Goal: Information Seeking & Learning: Learn about a topic

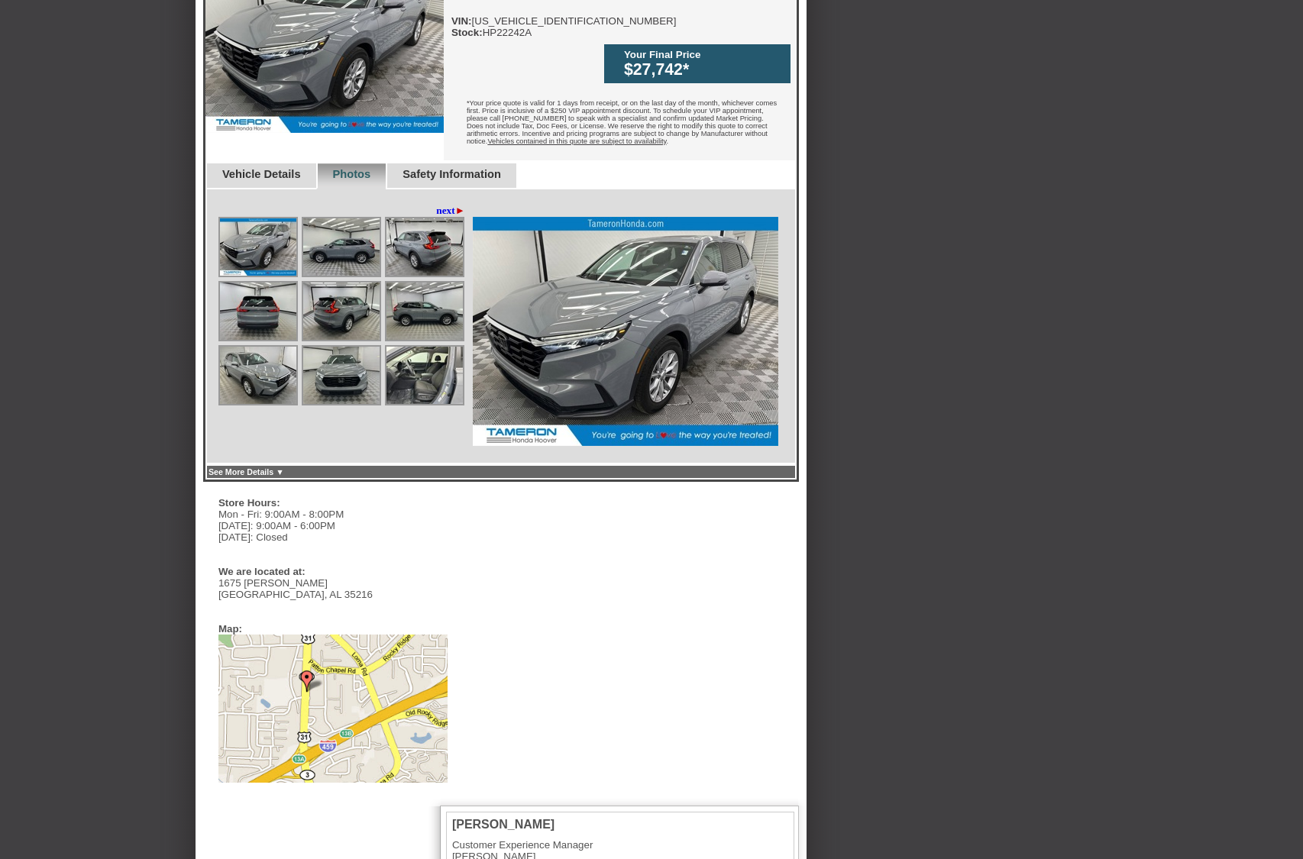
scroll to position [619, 0]
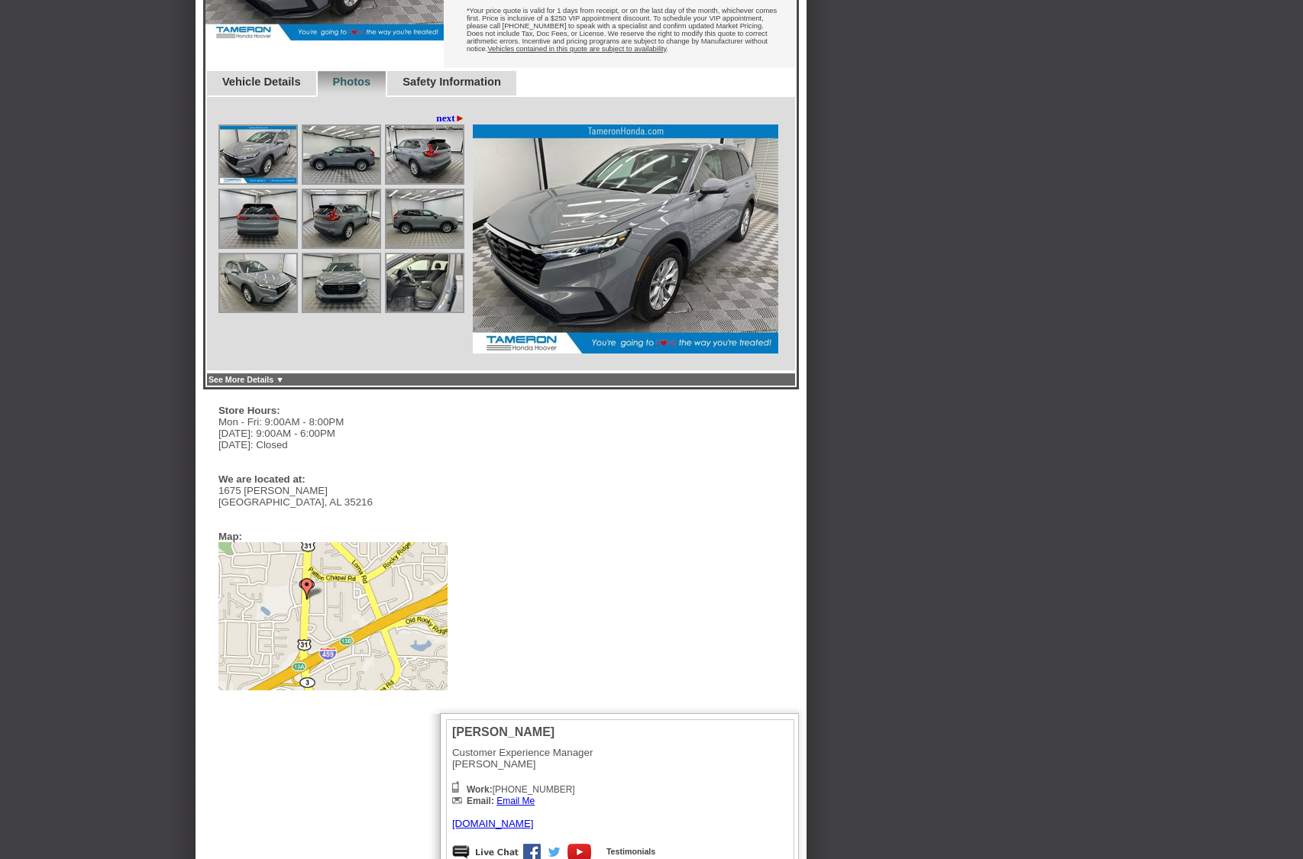
click at [427, 254] on img at bounding box center [424, 282] width 76 height 57
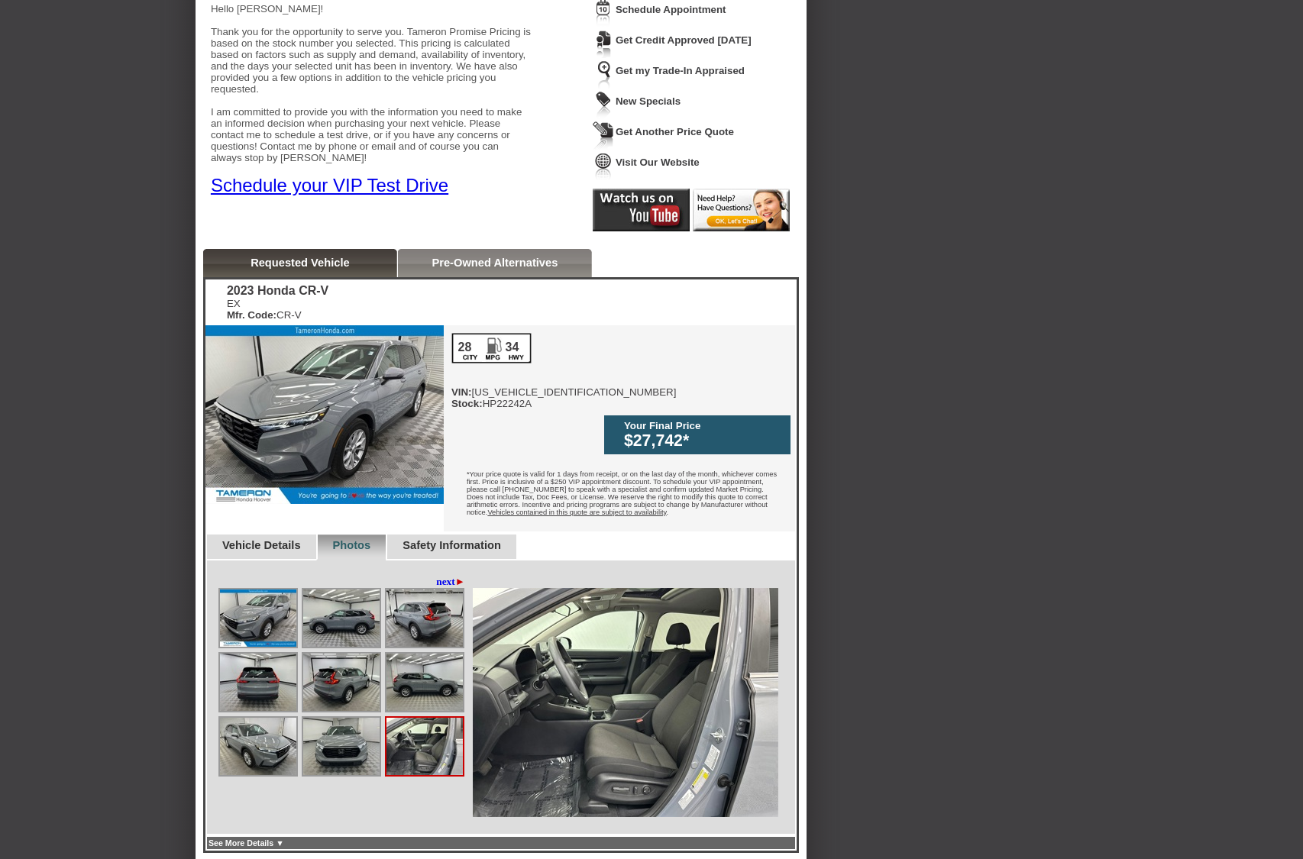
scroll to position [108, 0]
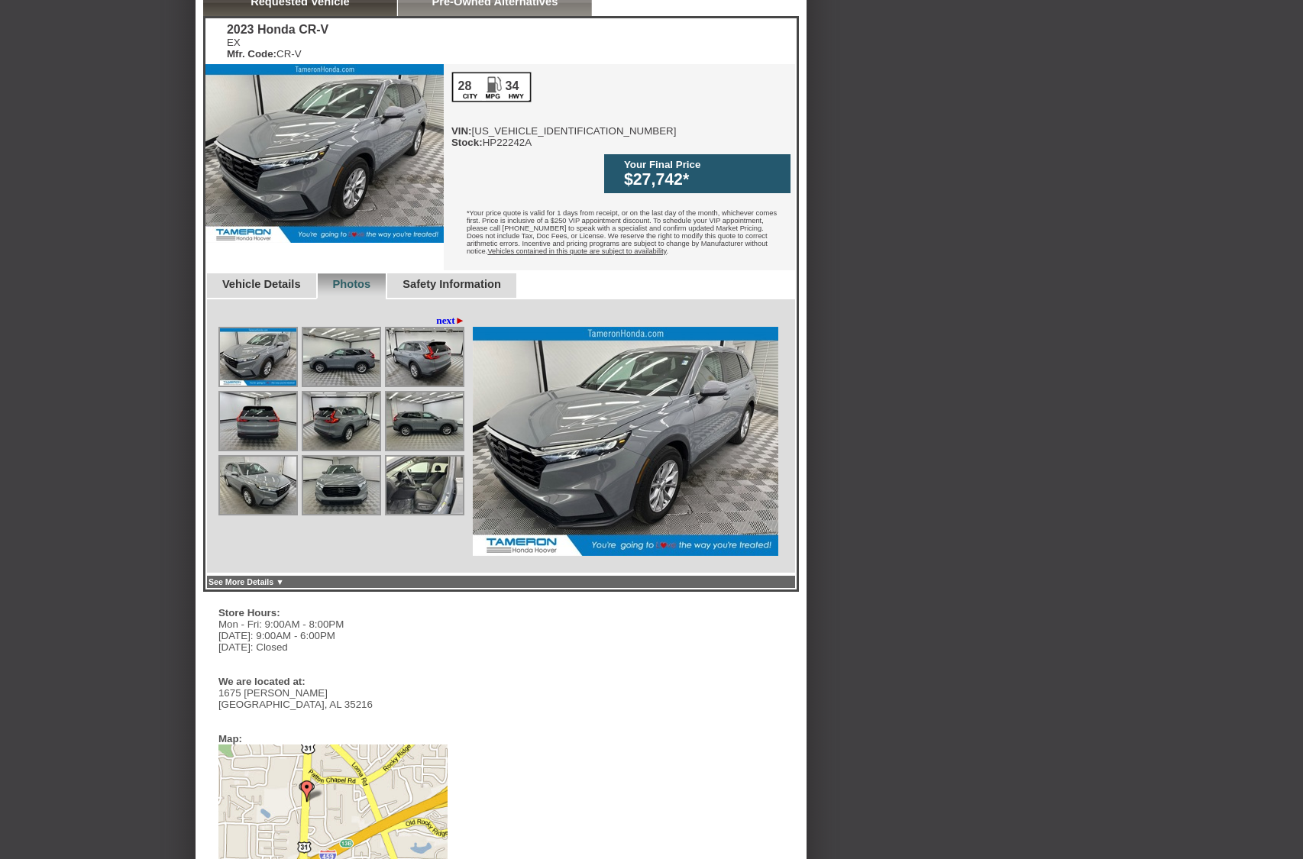
scroll to position [422, 0]
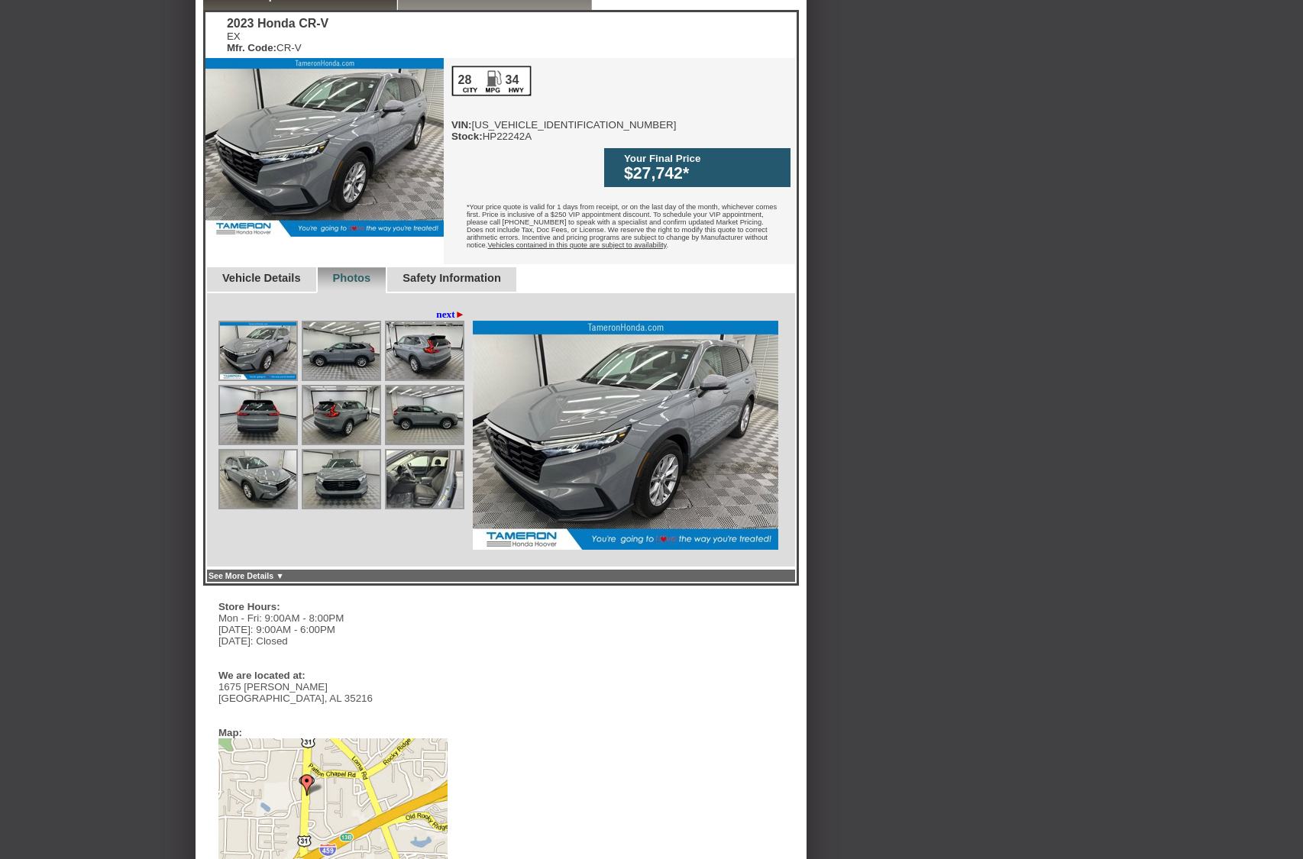
click at [444, 451] on img at bounding box center [424, 479] width 76 height 57
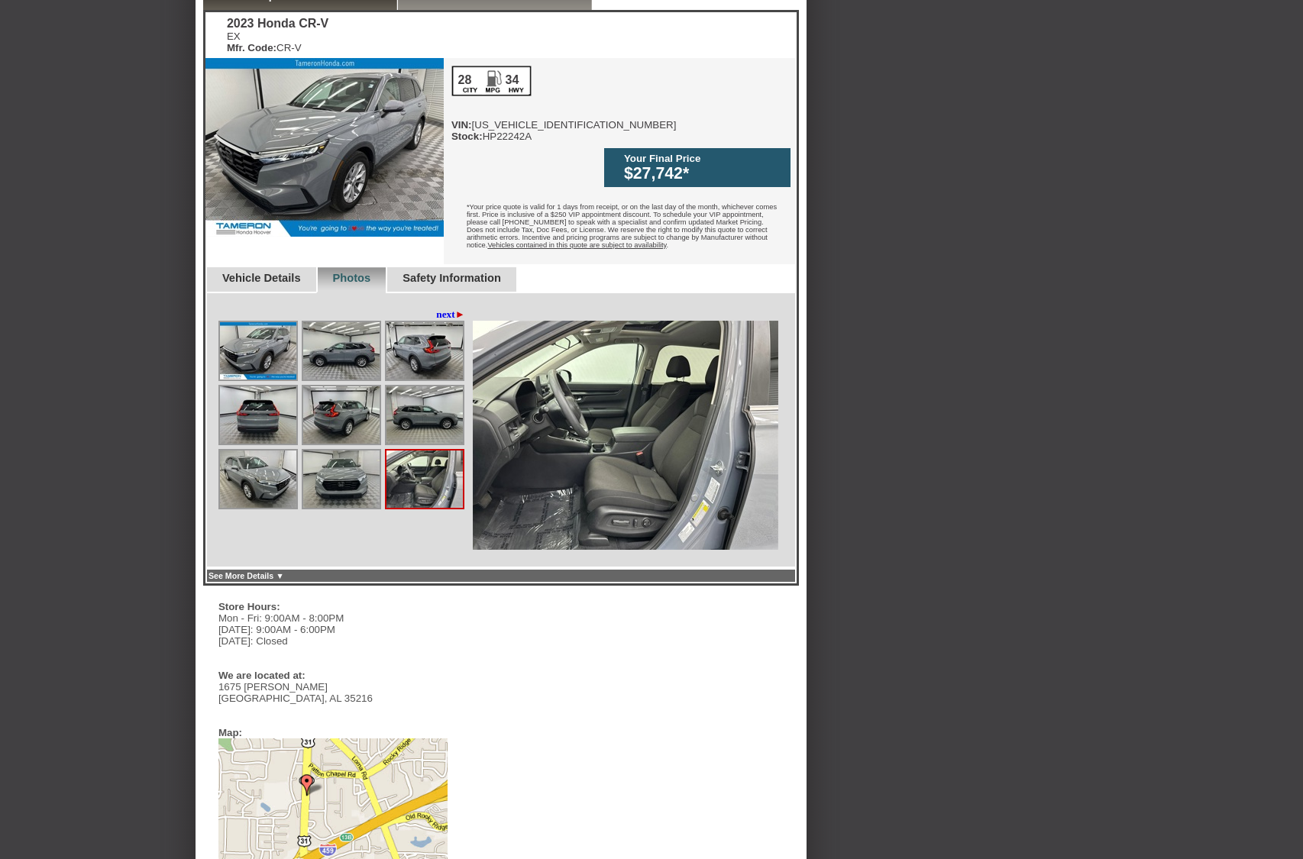
click at [559, 449] on img at bounding box center [625, 435] width 305 height 229
click at [438, 338] on img at bounding box center [424, 350] width 76 height 57
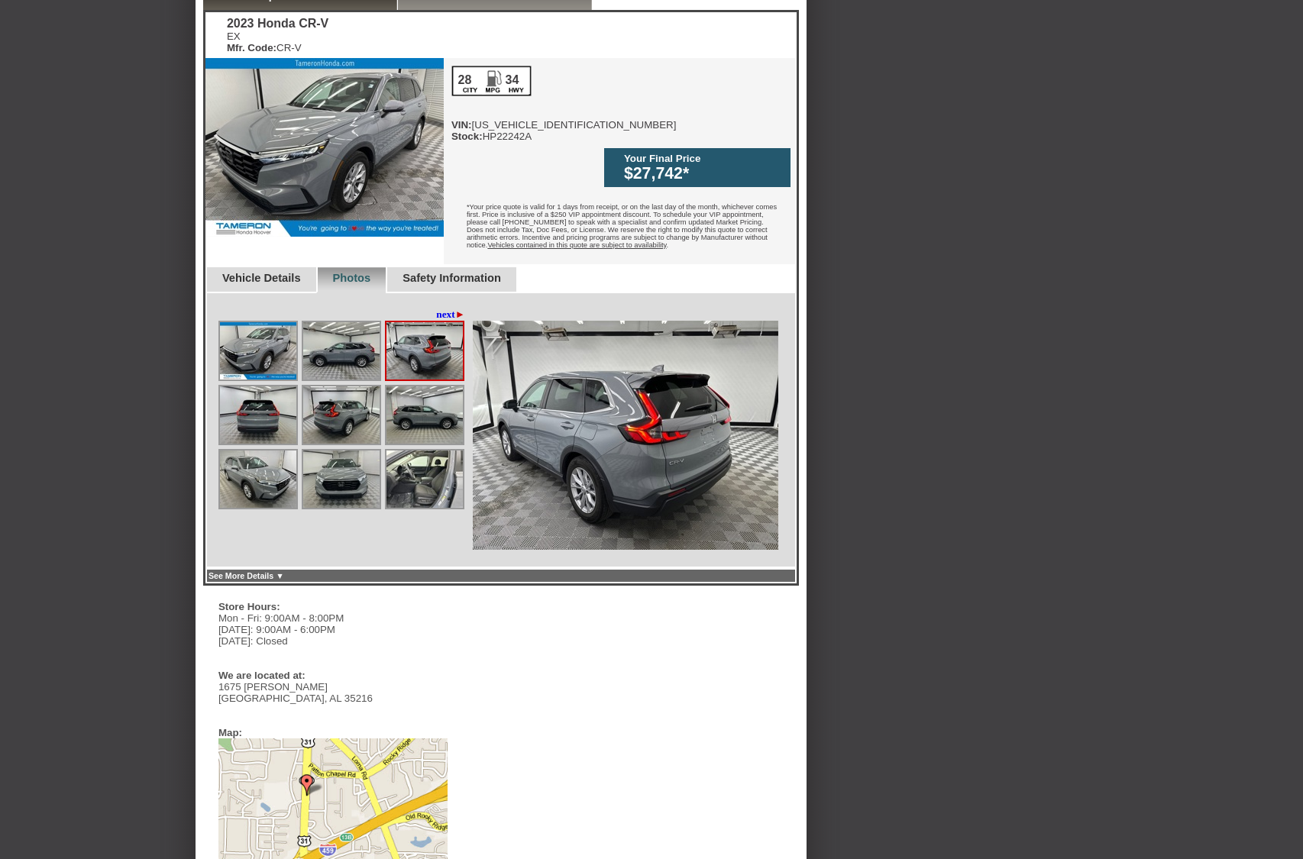
click at [444, 309] on link "next ►" at bounding box center [450, 315] width 29 height 12
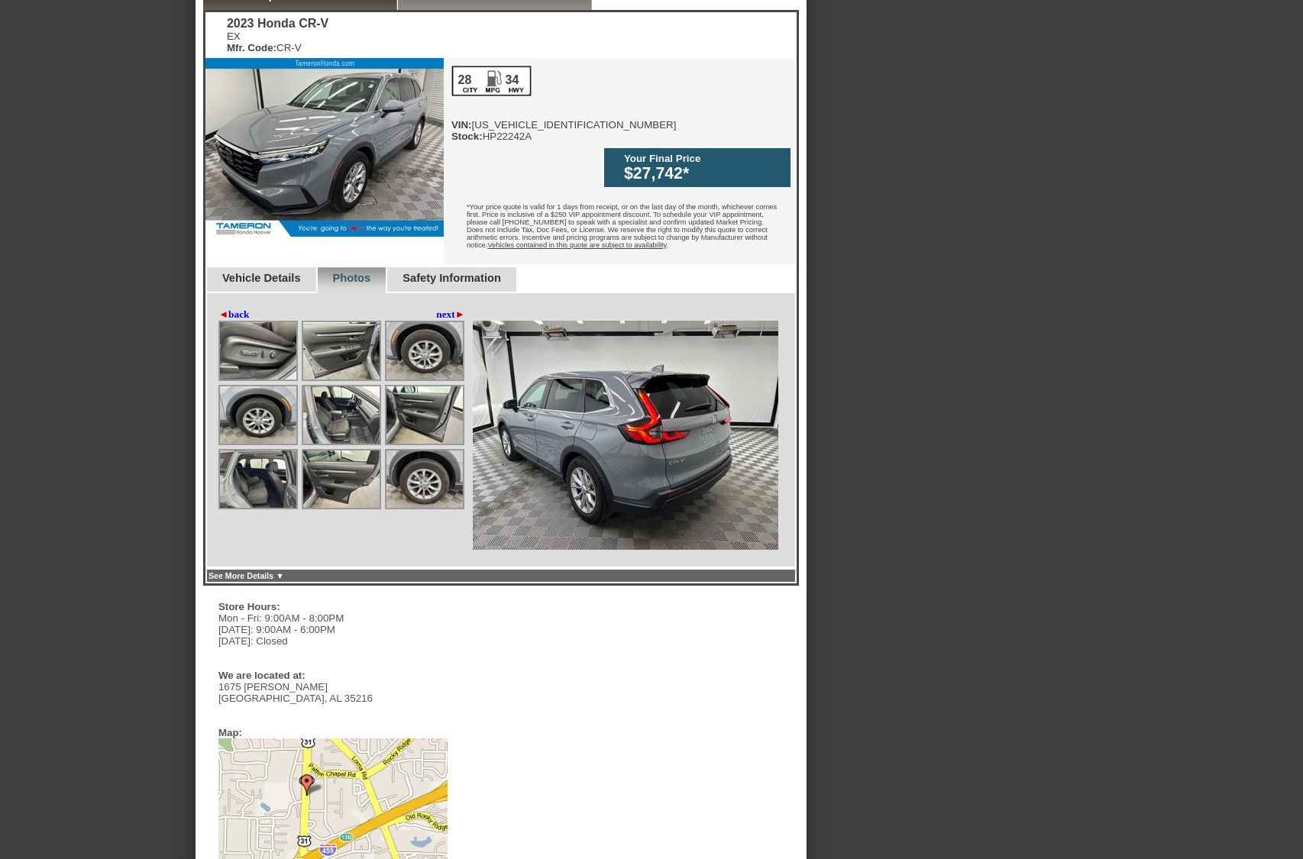
click at [444, 309] on link "next ►" at bounding box center [450, 315] width 29 height 12
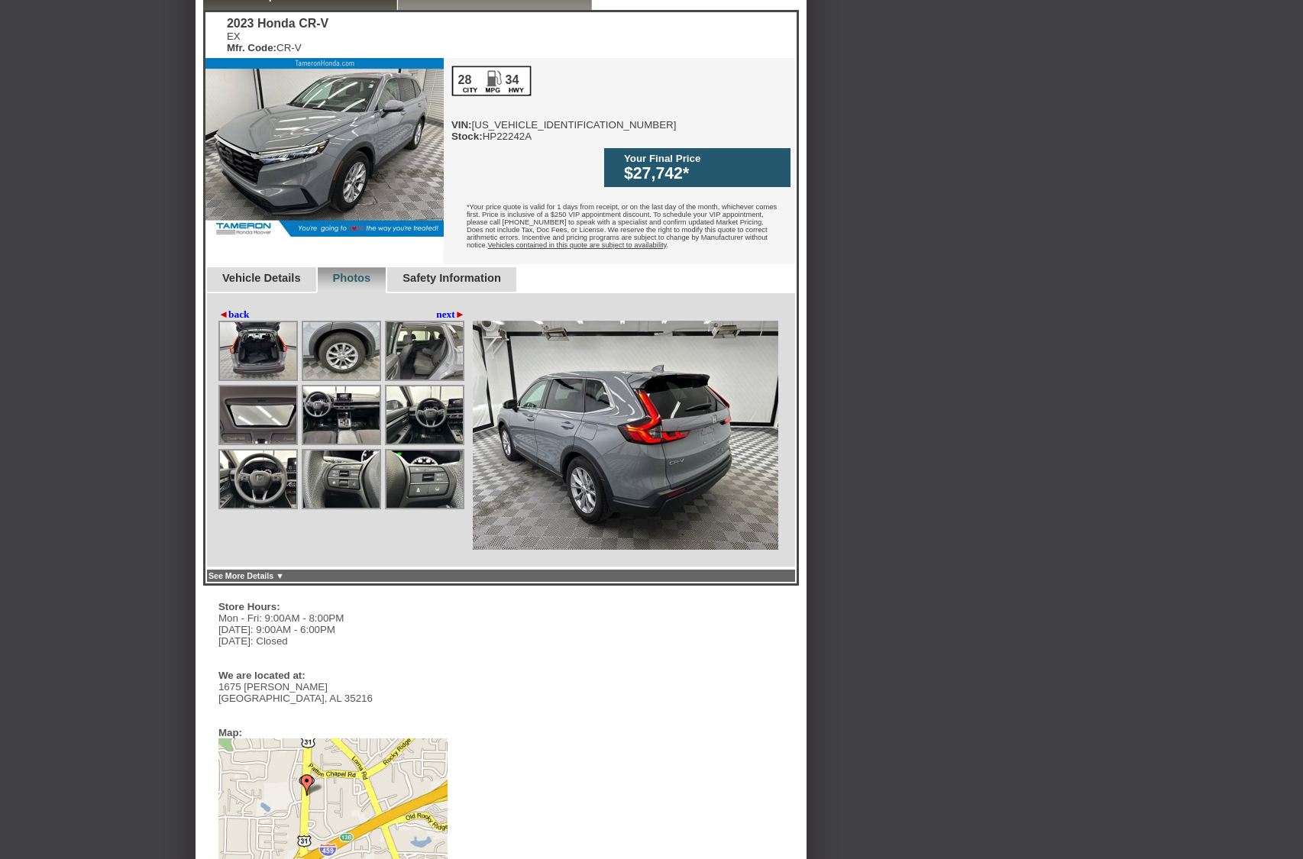
click at [444, 309] on link "next ►" at bounding box center [450, 315] width 29 height 12
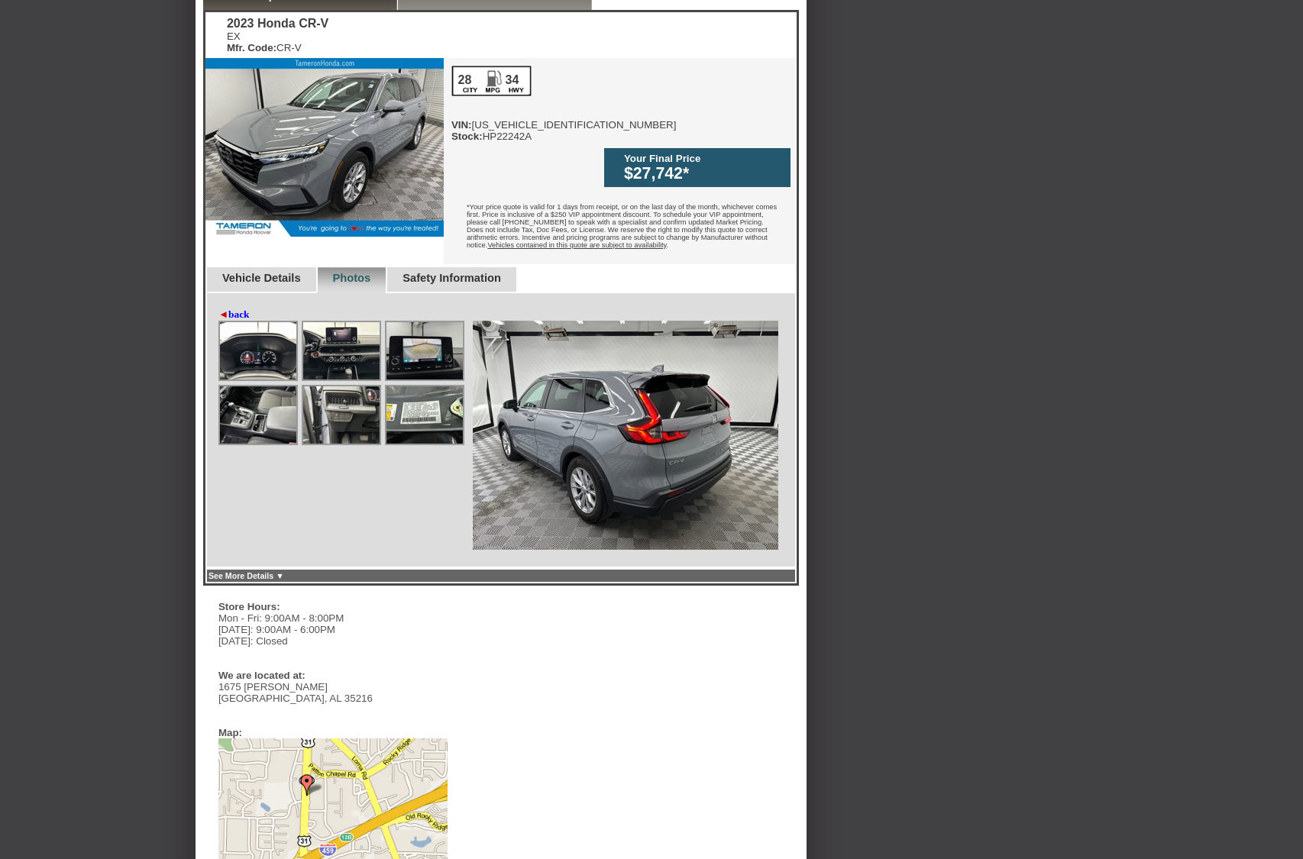
click at [284, 386] on img at bounding box center [258, 414] width 76 height 57
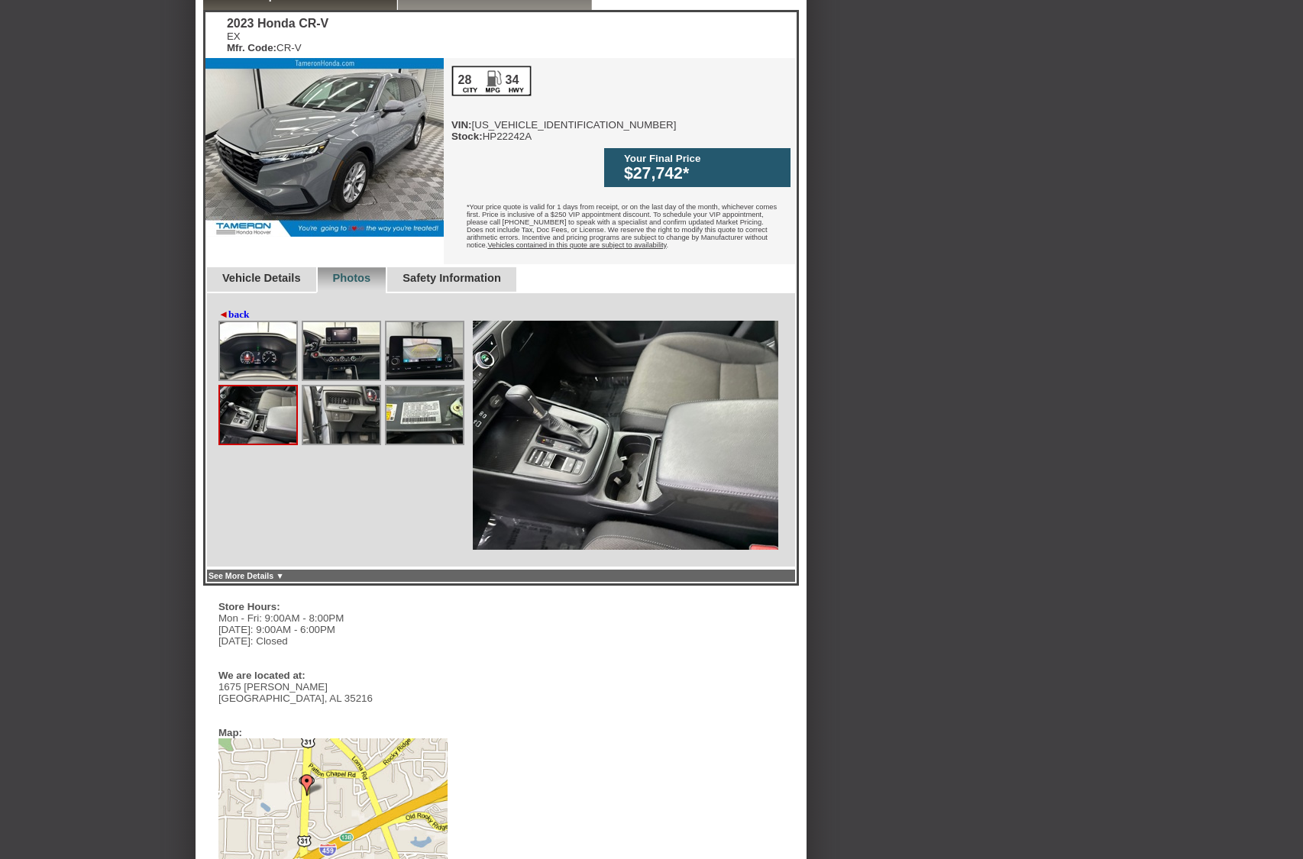
click at [333, 386] on img at bounding box center [341, 414] width 76 height 57
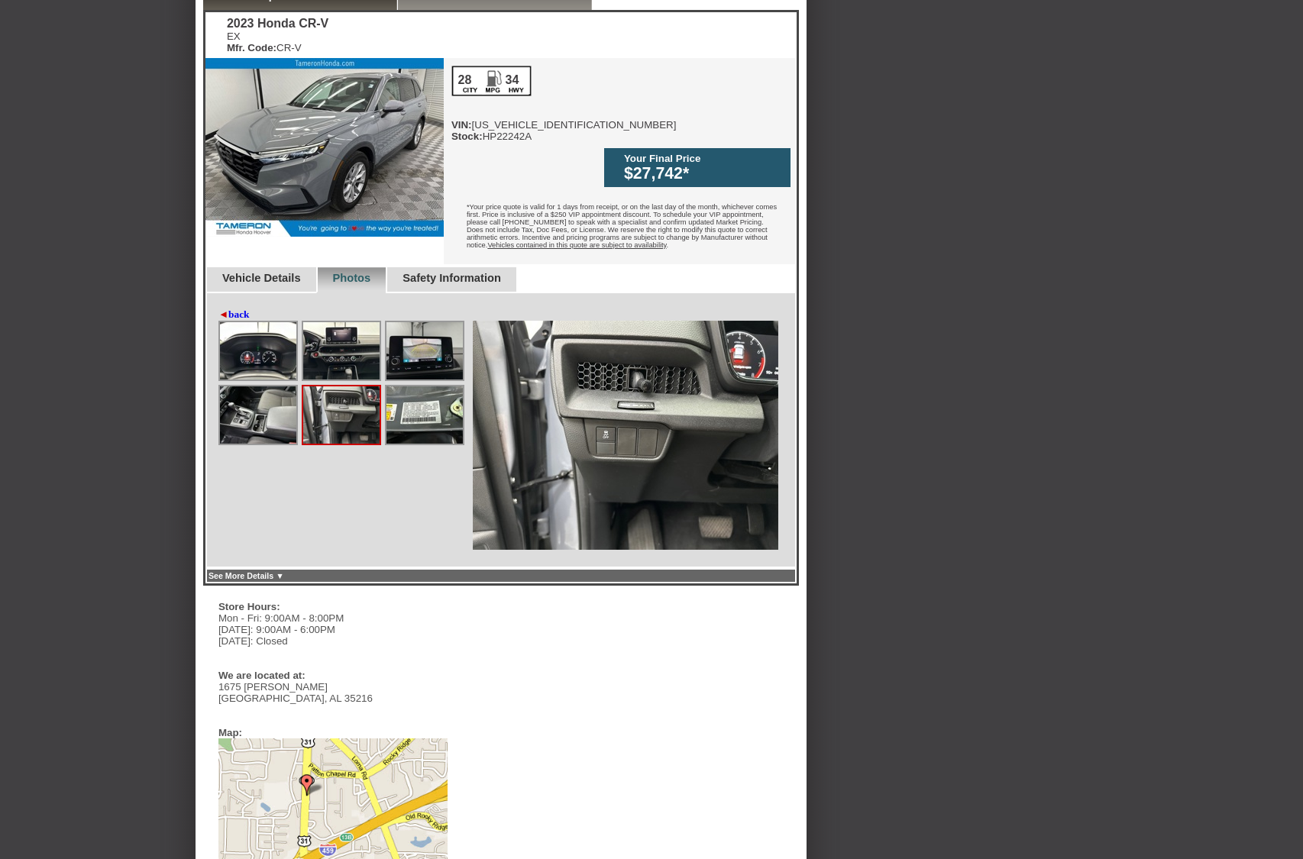
click at [262, 386] on img at bounding box center [258, 414] width 76 height 57
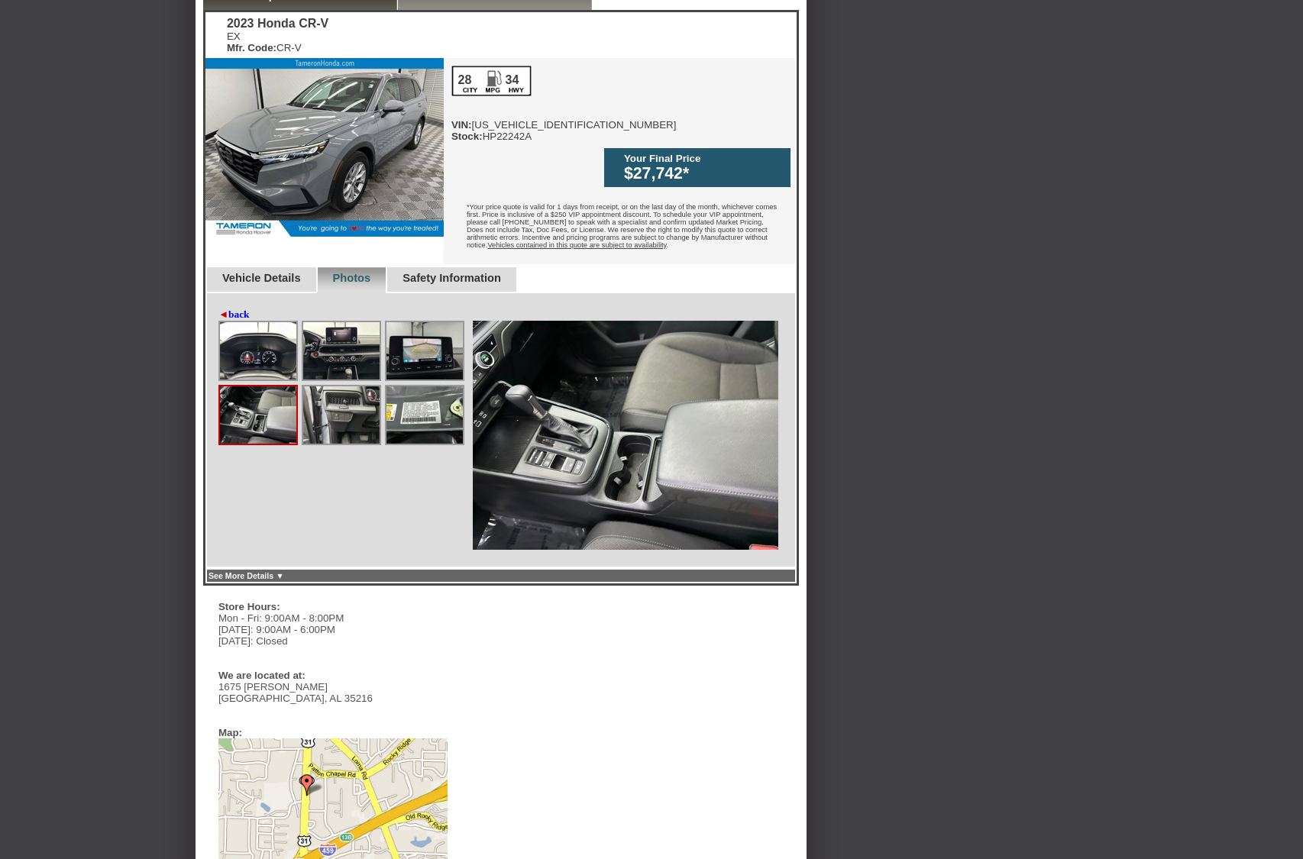
click at [247, 309] on link "◄ back" at bounding box center [233, 315] width 31 height 12
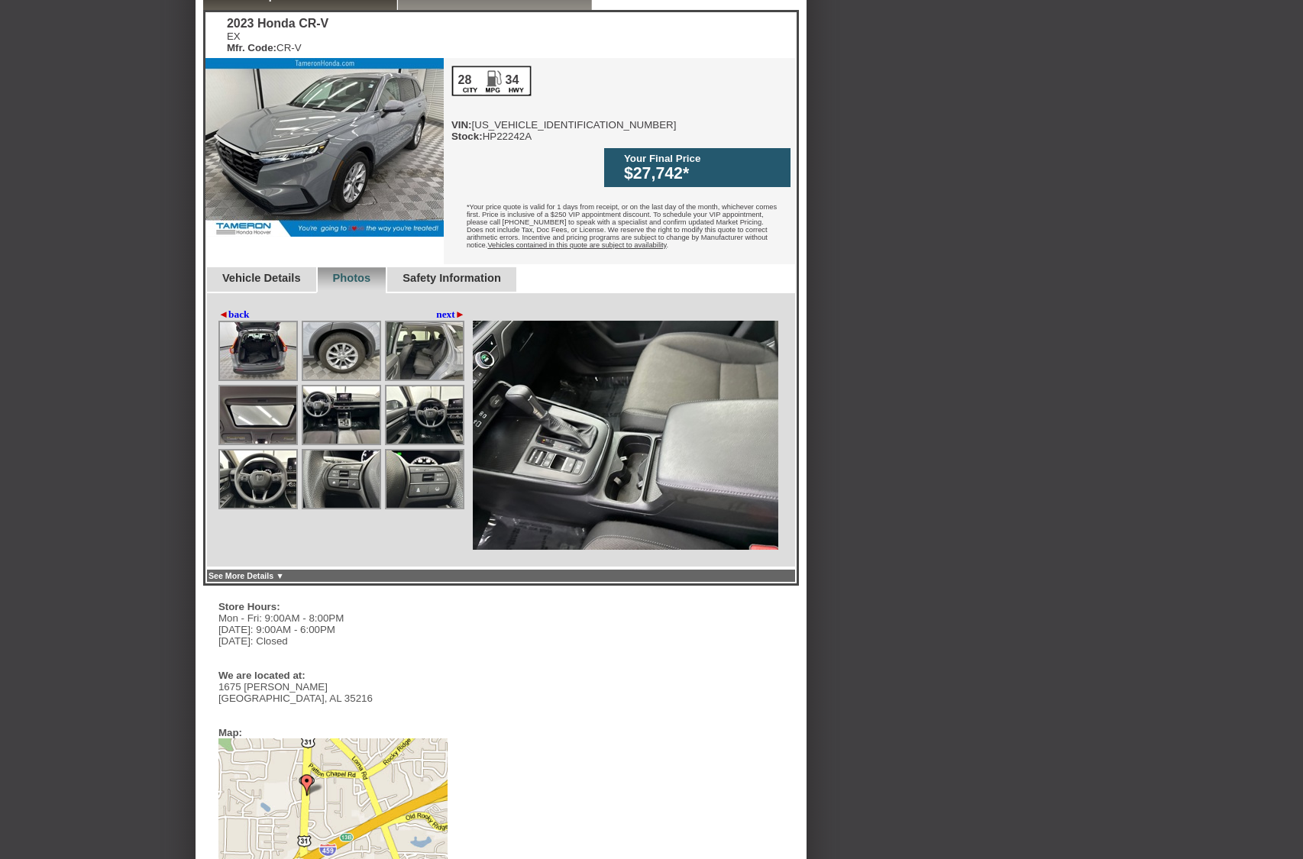
drag, startPoint x: 347, startPoint y: 348, endPoint x: 350, endPoint y: 356, distance: 8.0
click at [347, 348] on img at bounding box center [341, 350] width 76 height 57
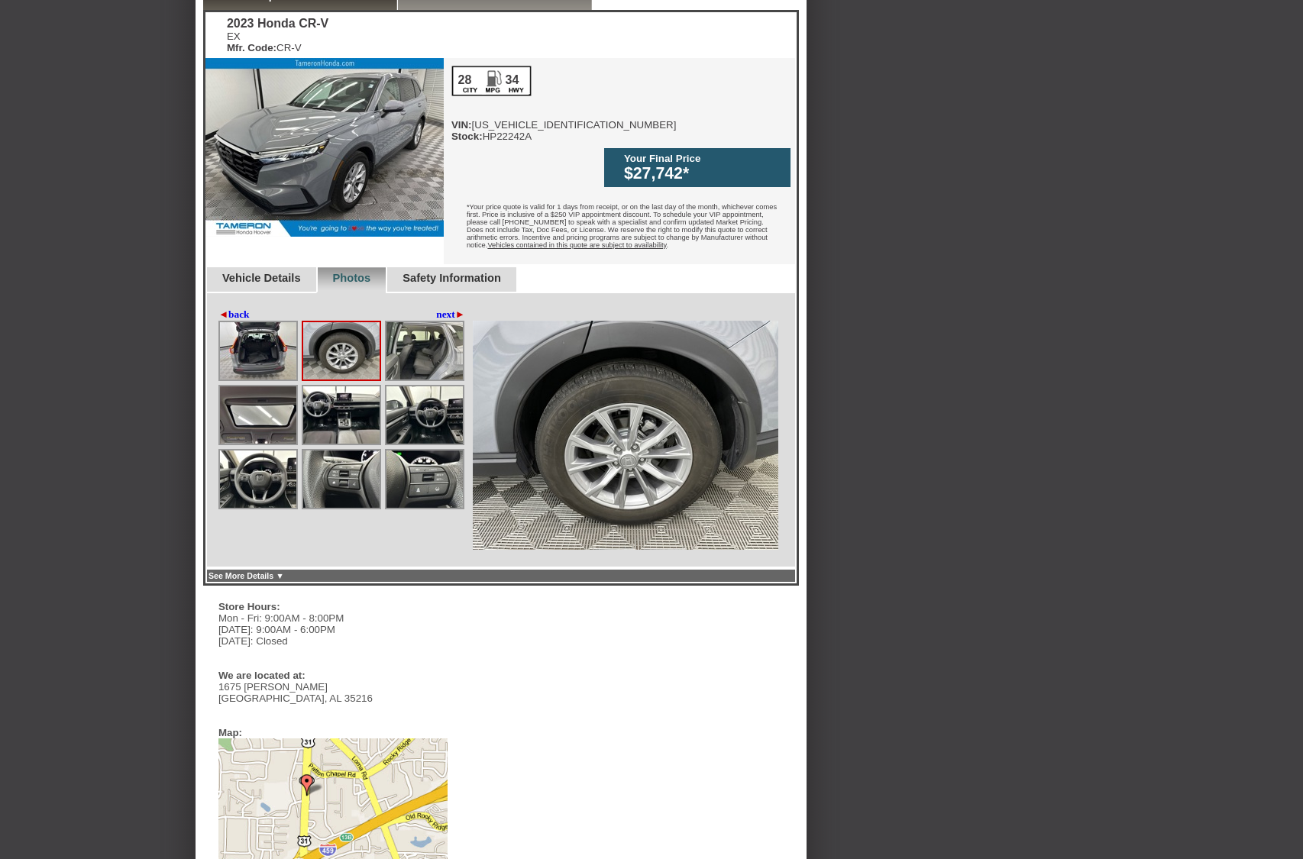
click at [289, 387] on img at bounding box center [258, 414] width 76 height 57
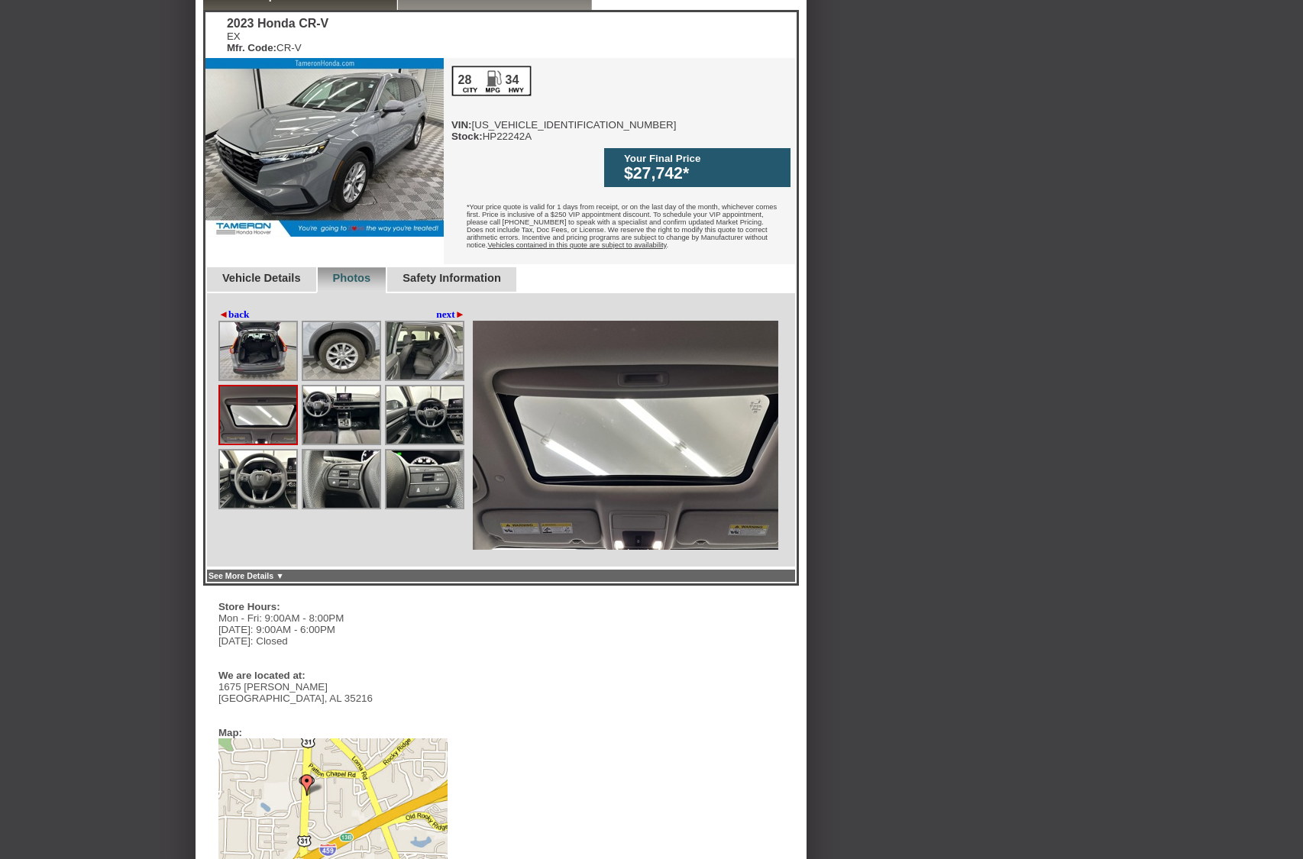
click at [368, 386] on img at bounding box center [341, 414] width 76 height 57
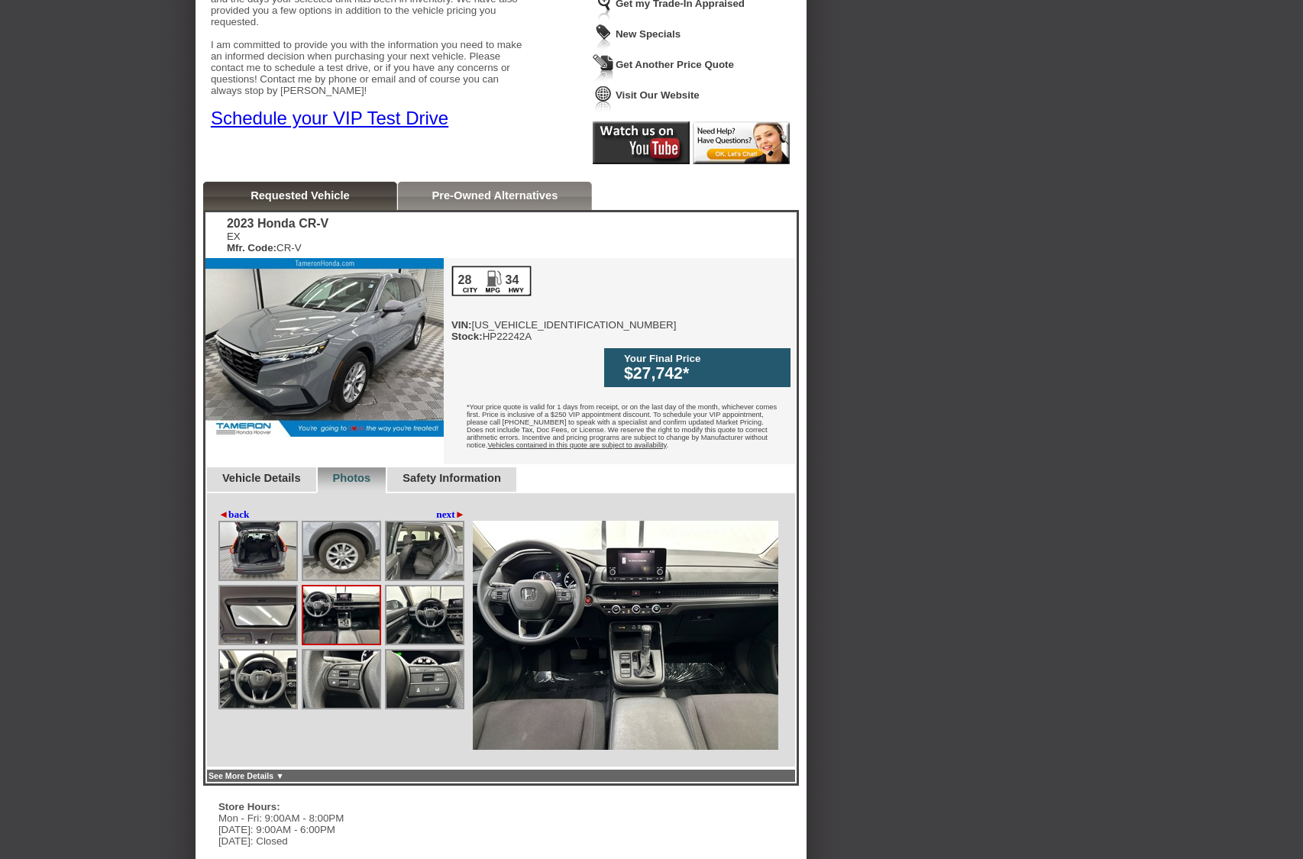
scroll to position [216, 0]
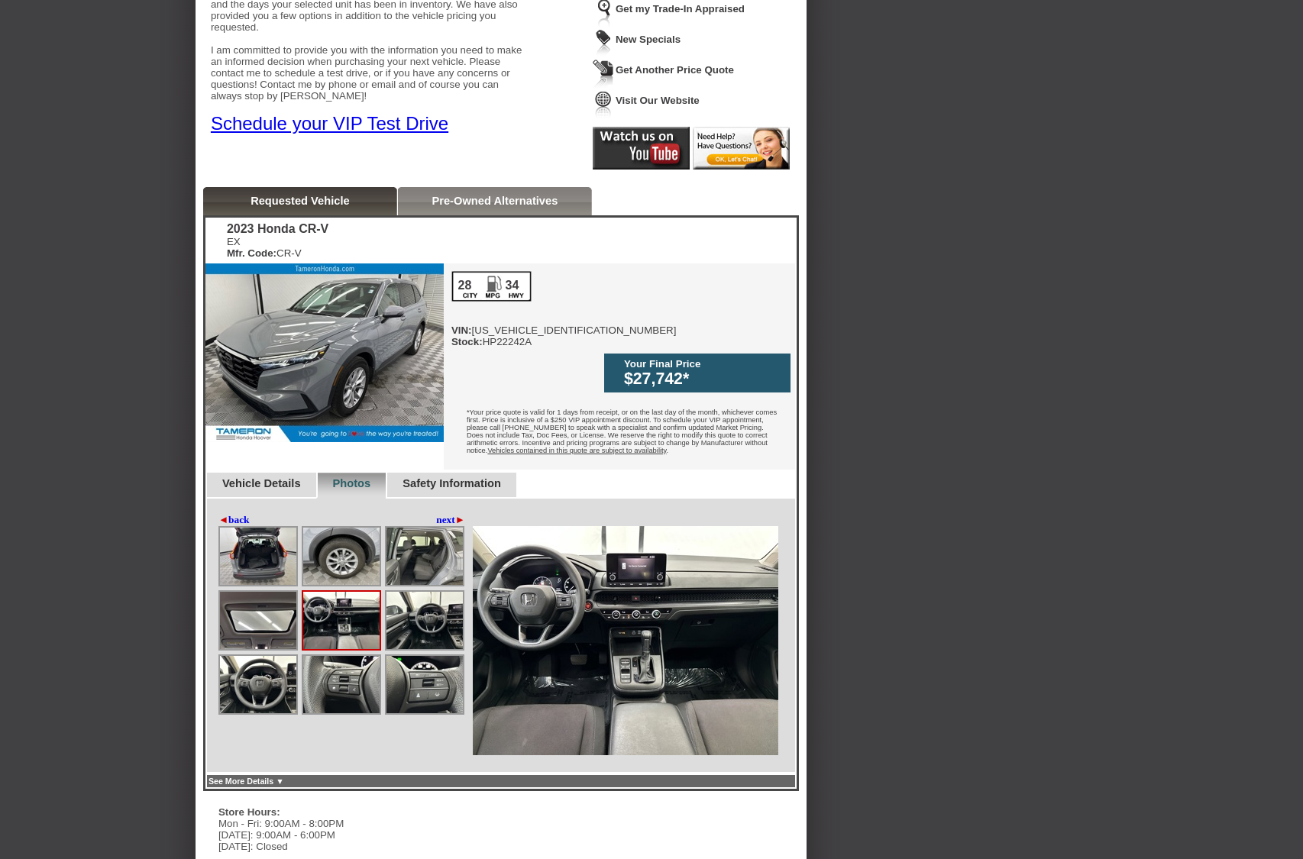
click at [281, 473] on div "Vehicle Details" at bounding box center [260, 486] width 111 height 26
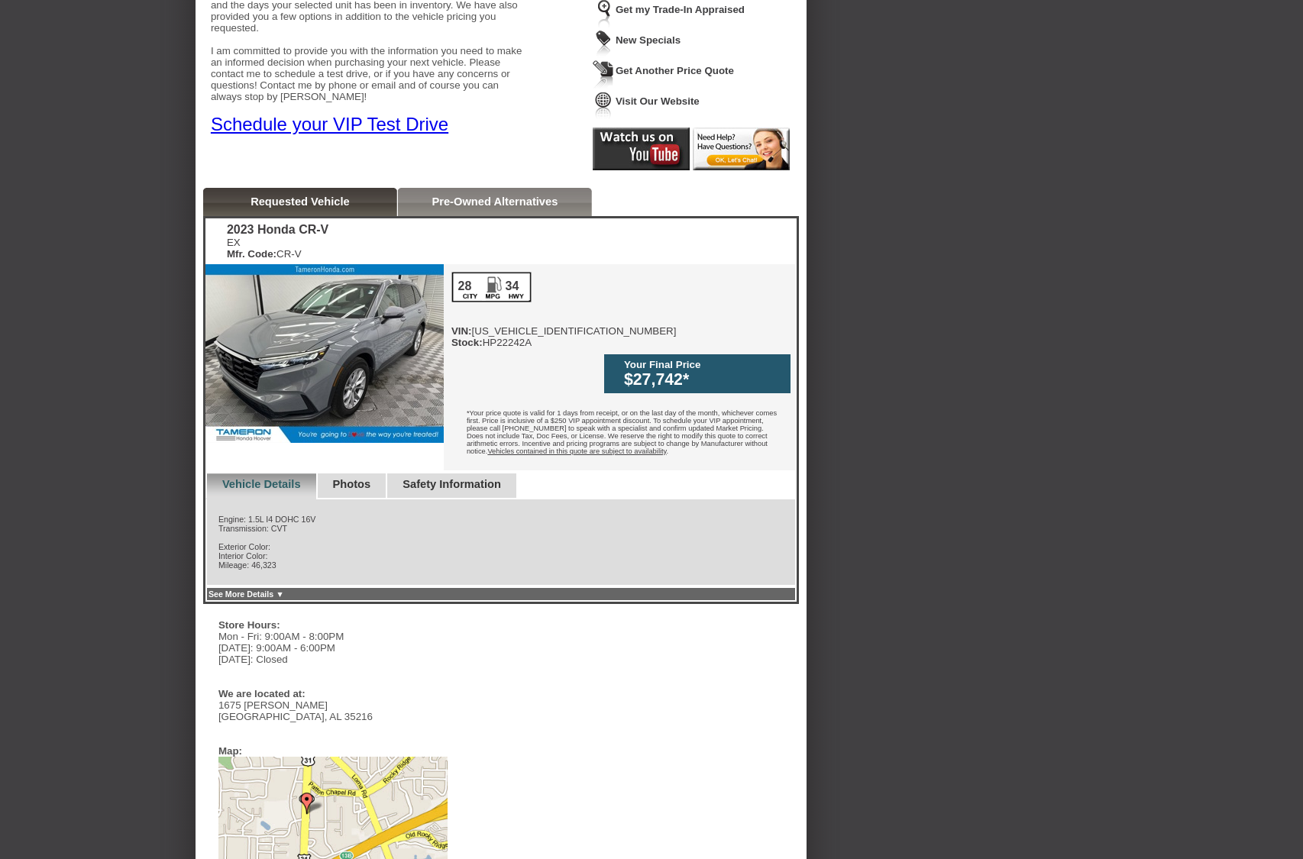
click at [356, 478] on link "Photos" at bounding box center [352, 484] width 38 height 12
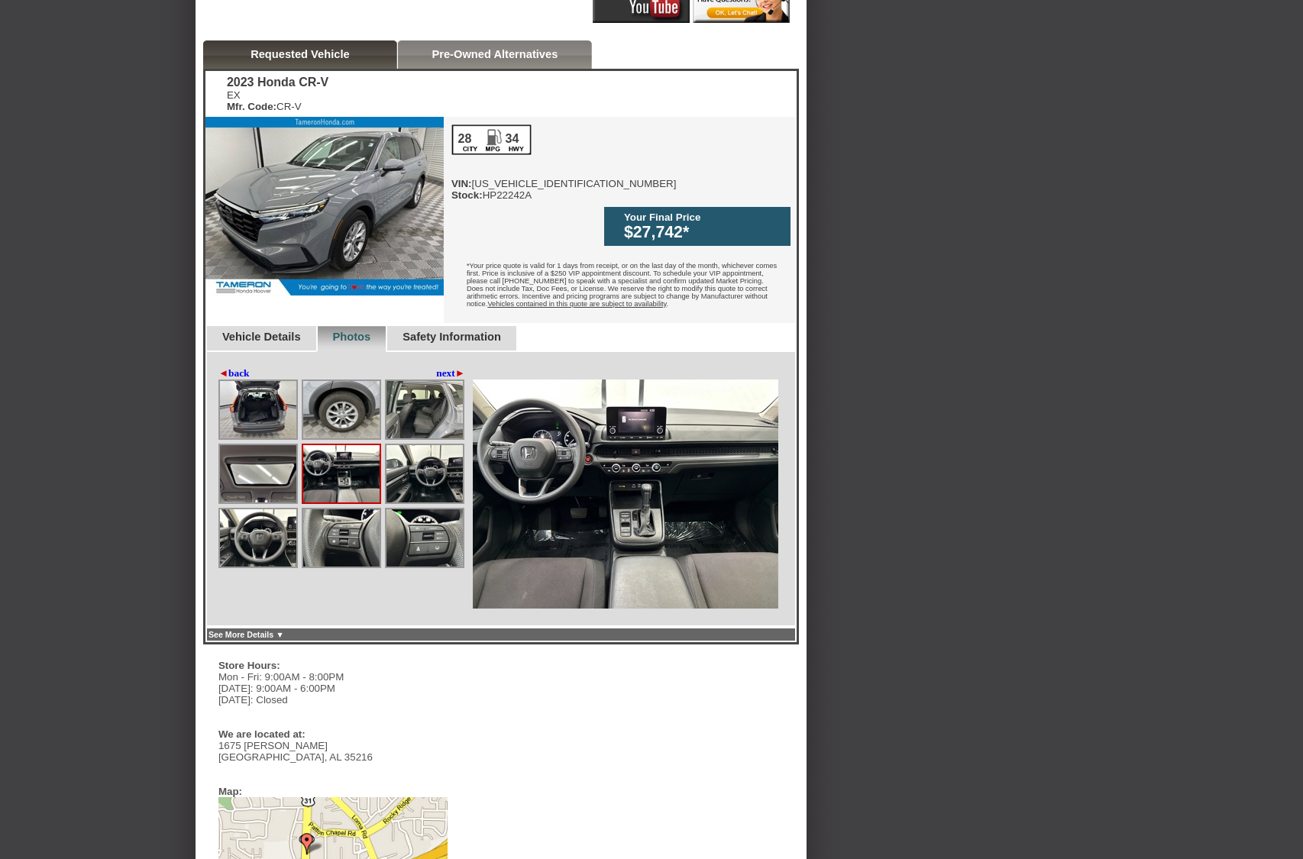
scroll to position [381, 0]
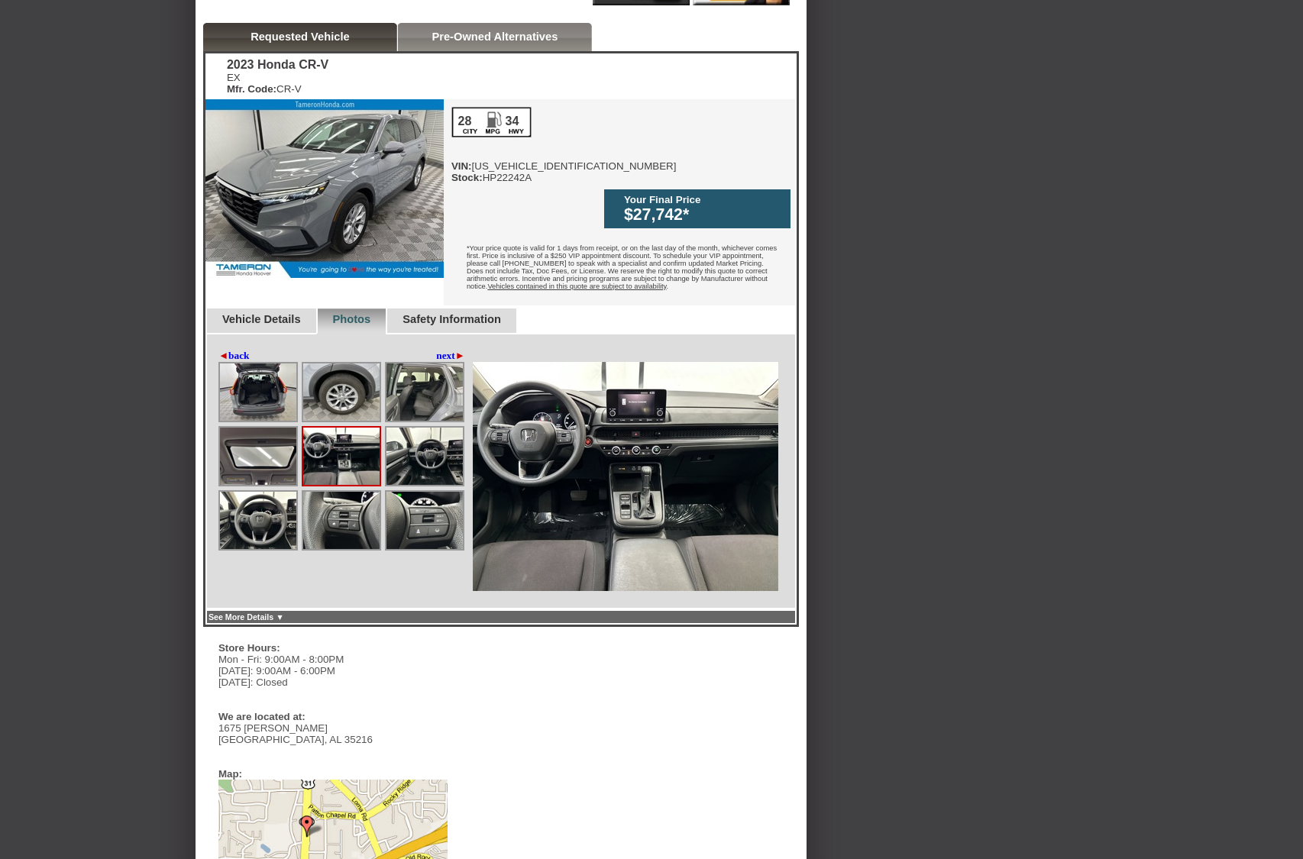
click at [254, 386] on img at bounding box center [258, 391] width 76 height 57
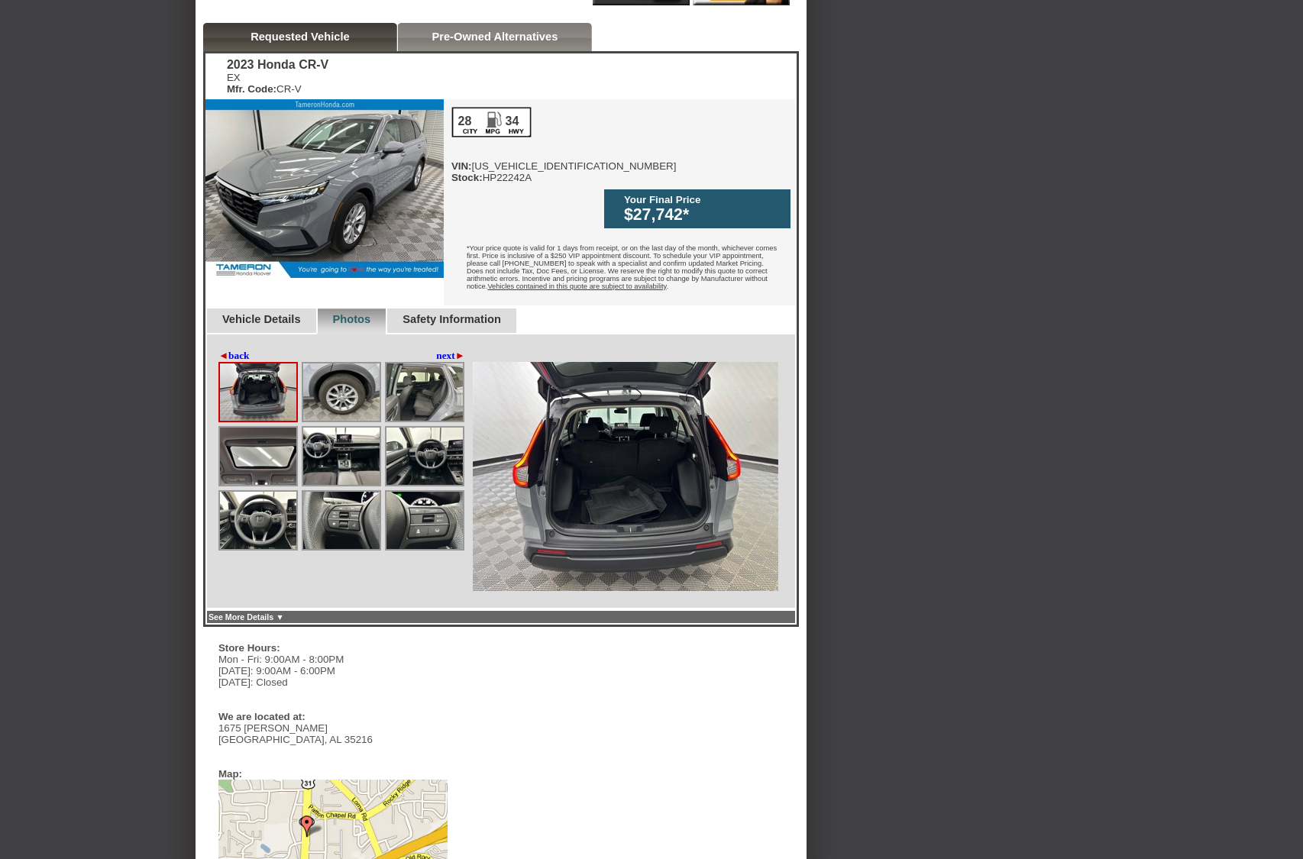
click at [318, 496] on img at bounding box center [341, 520] width 76 height 57
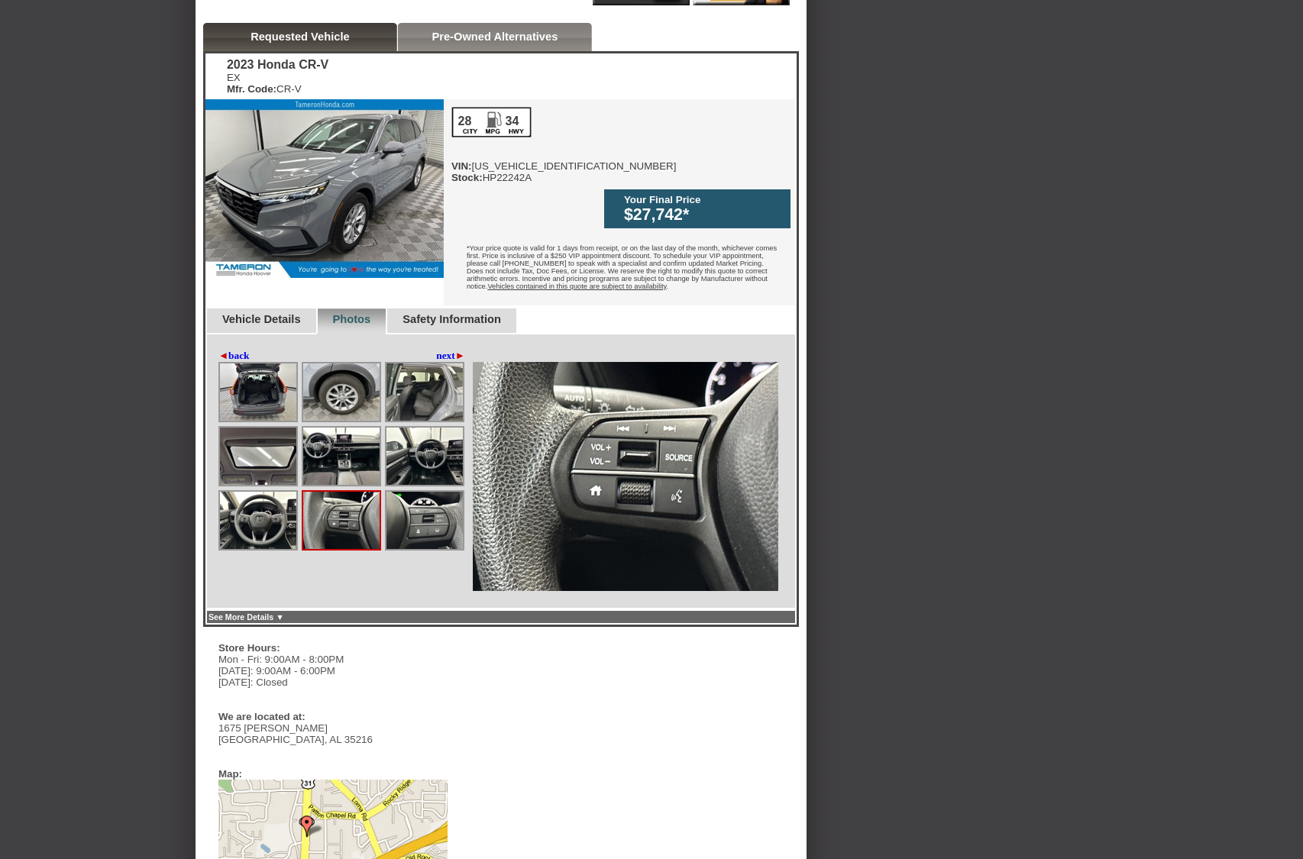
click at [422, 495] on img at bounding box center [424, 520] width 76 height 57
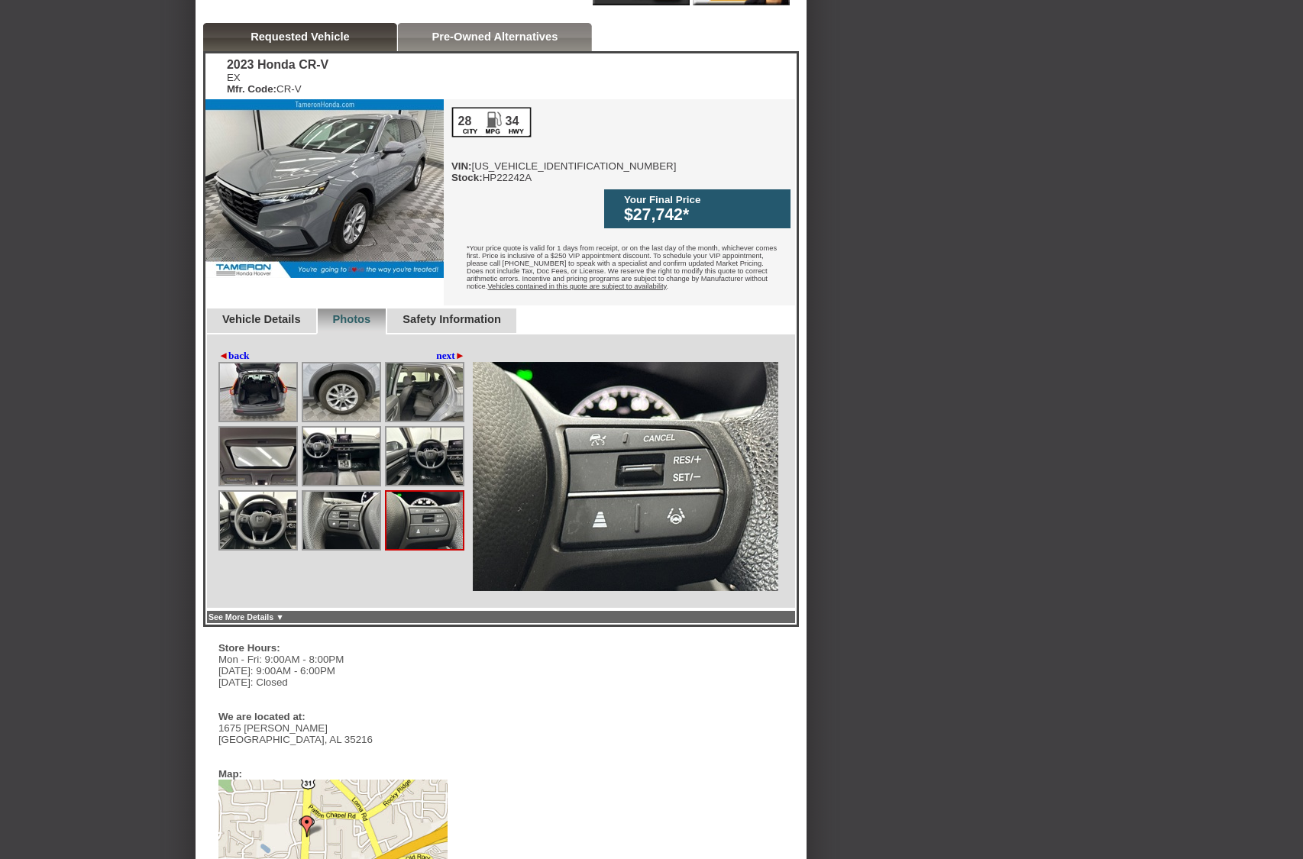
click at [279, 492] on img at bounding box center [258, 520] width 76 height 57
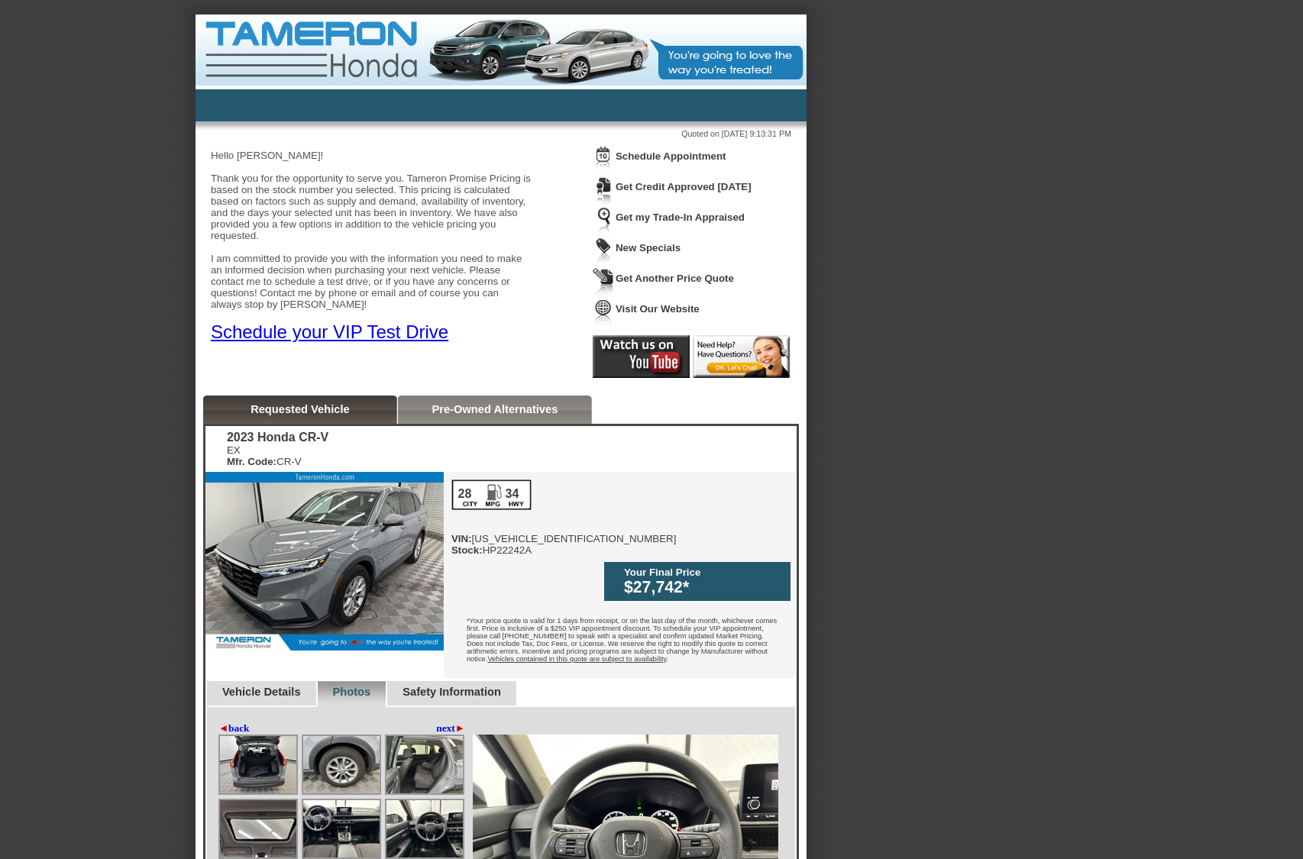
scroll to position [0, 0]
